Goal: Information Seeking & Learning: Learn about a topic

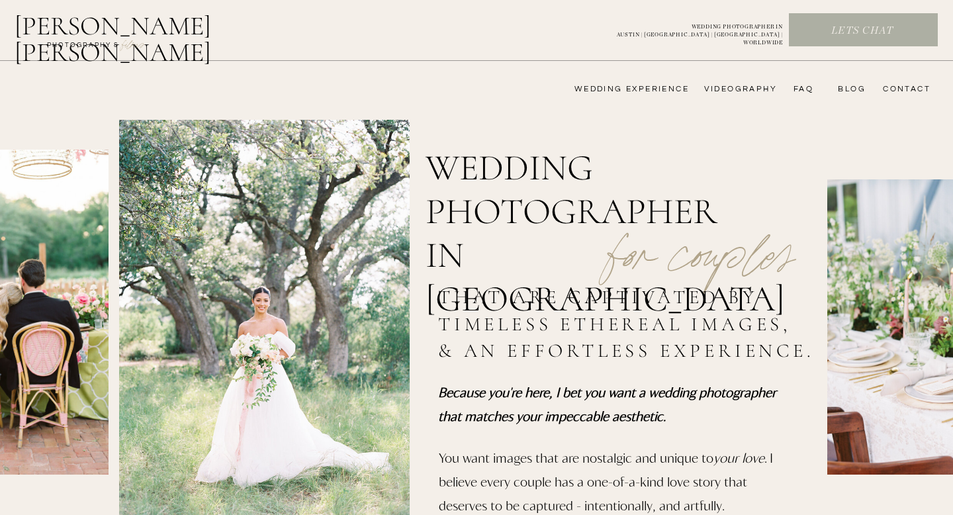
click at [674, 85] on nav "wedding experience" at bounding box center [622, 89] width 133 height 11
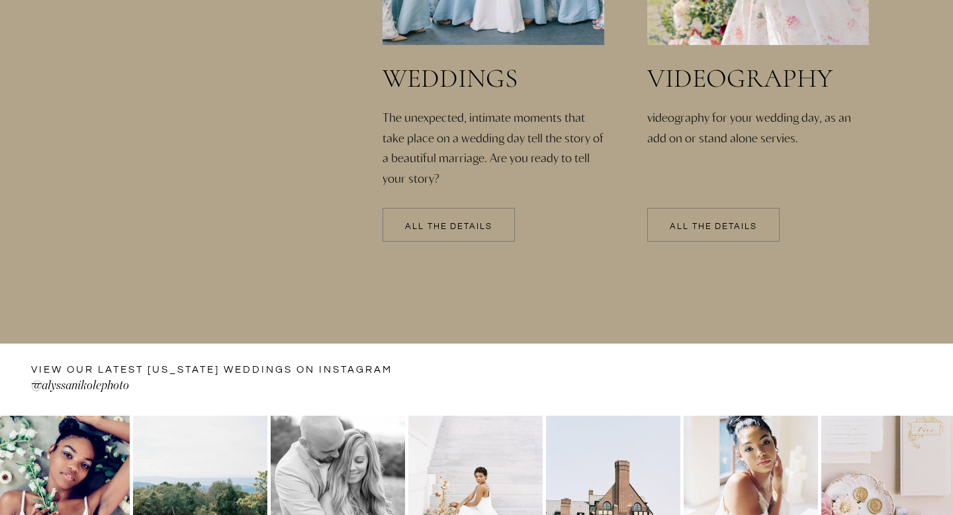
scroll to position [3009, 0]
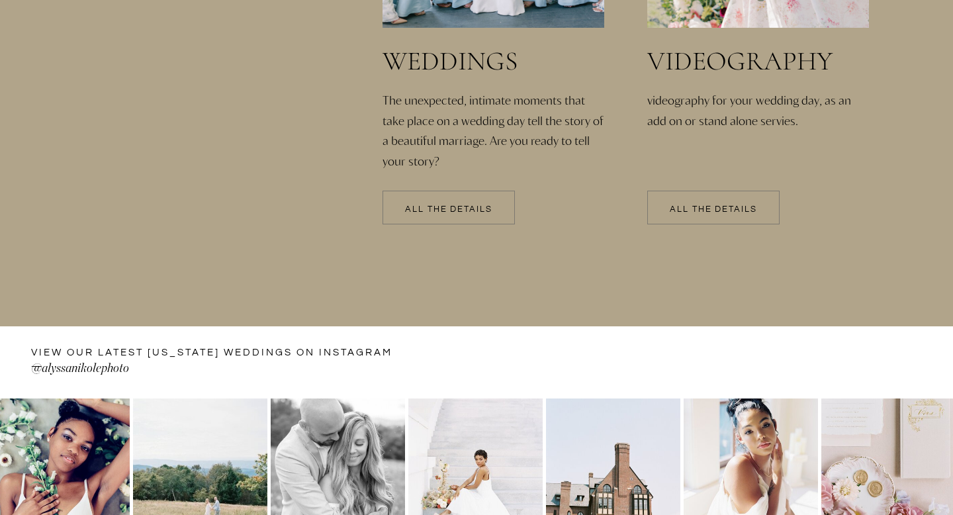
click at [418, 205] on div at bounding box center [449, 208] width 132 height 34
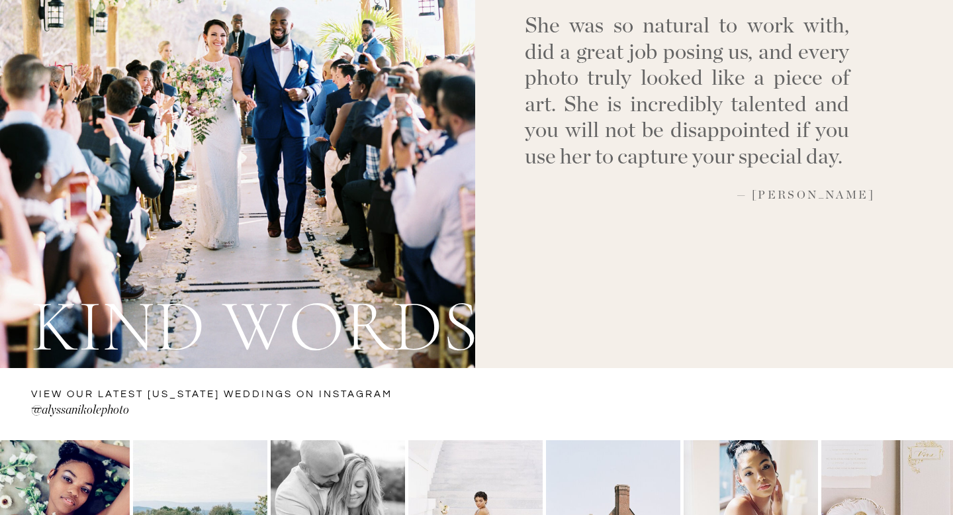
scroll to position [4965, 0]
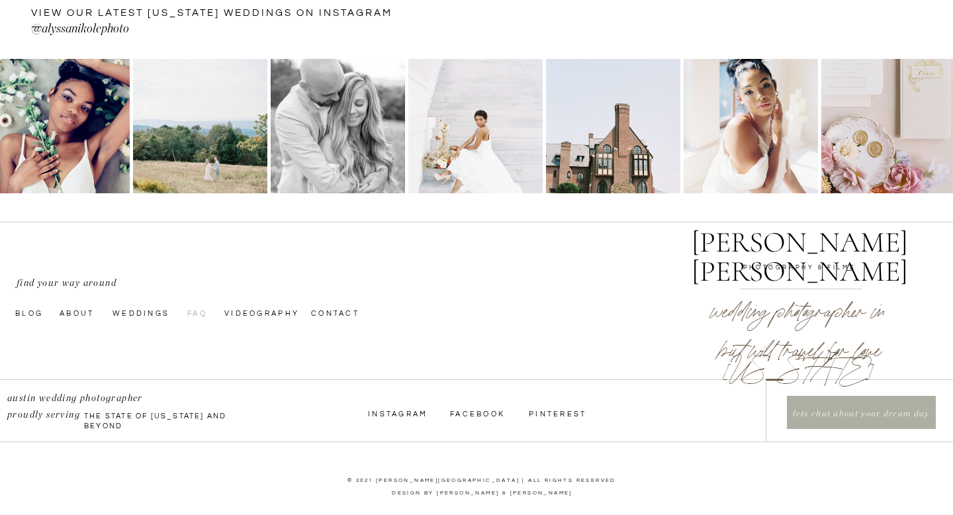
click at [200, 310] on nav "faq" at bounding box center [197, 312] width 21 height 11
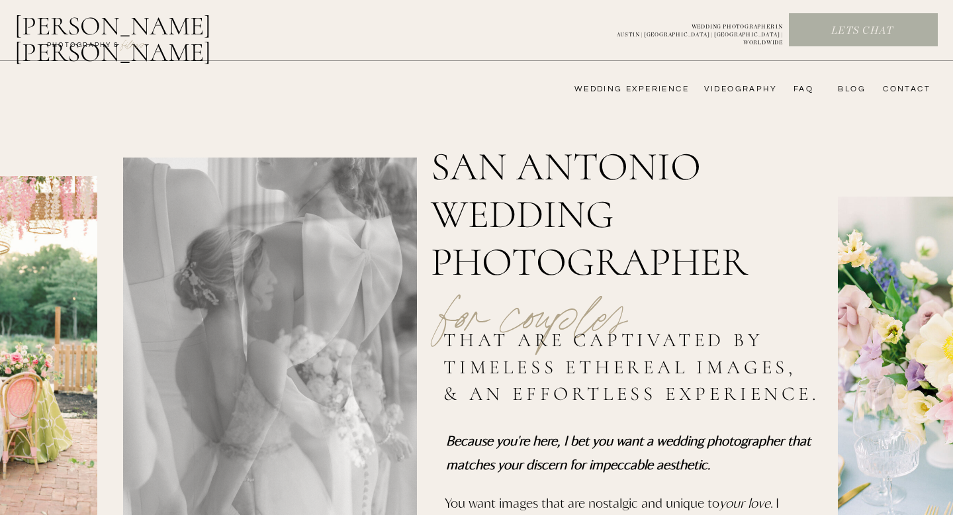
click at [649, 85] on nav "wedding experience" at bounding box center [622, 89] width 133 height 11
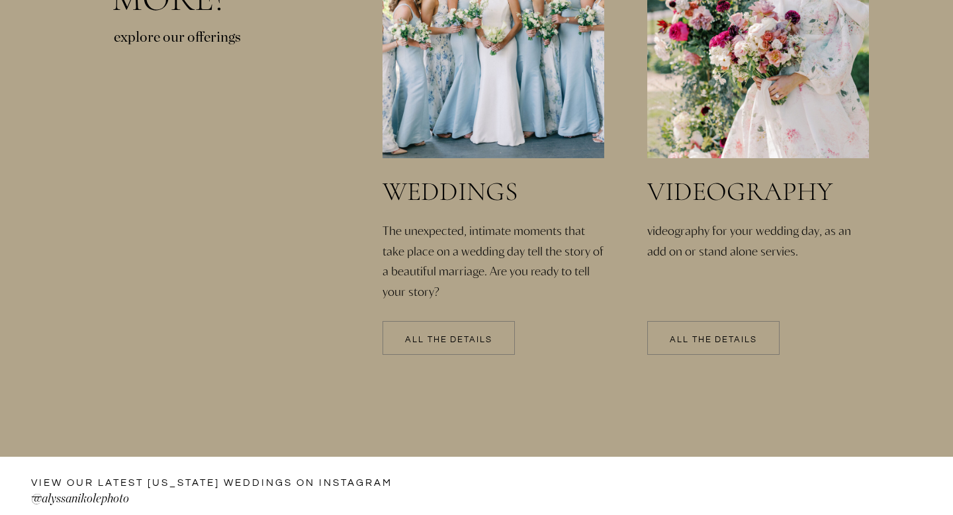
scroll to position [2906, 0]
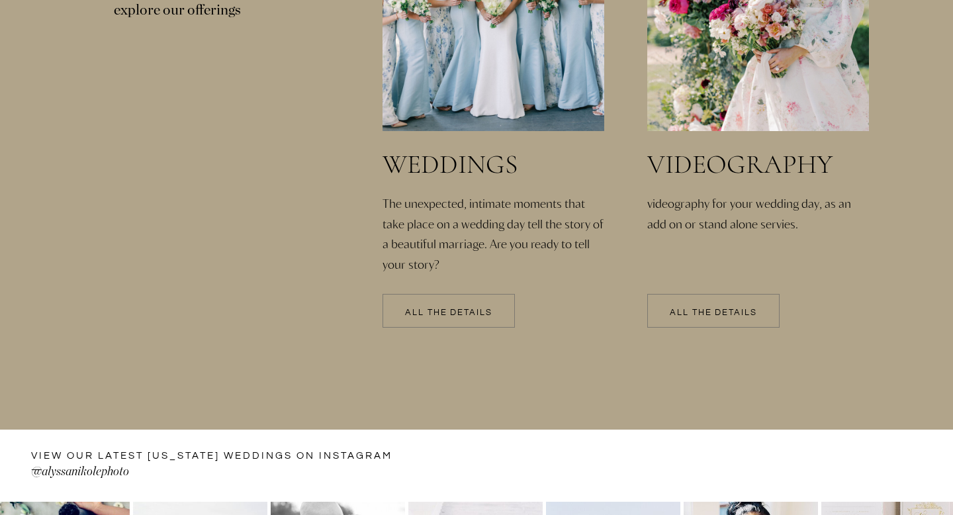
click at [457, 323] on div at bounding box center [449, 311] width 132 height 34
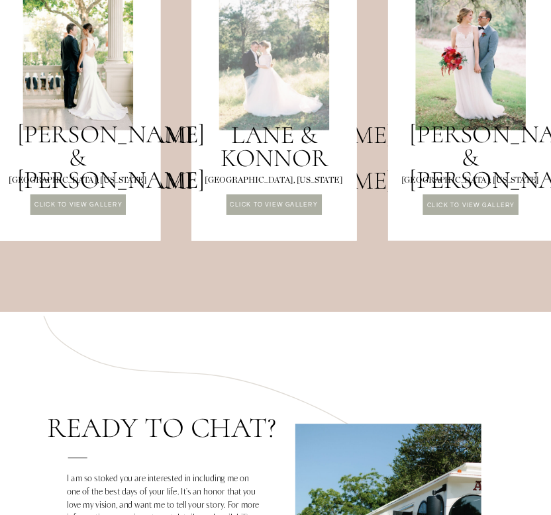
scroll to position [1228, 0]
